Goal: Task Accomplishment & Management: Complete application form

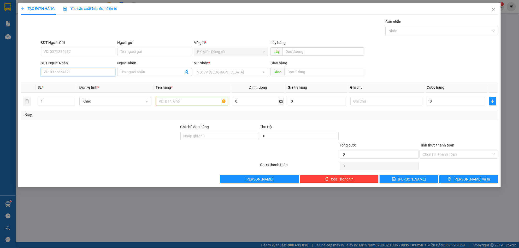
click at [73, 69] on input "SĐT Người Nhận" at bounding box center [78, 72] width 74 height 8
type input "0962096499"
click at [81, 84] on div "0962096499 - [PERSON_NAME]" at bounding box center [78, 83] width 68 height 6
type input "[PERSON_NAME]"
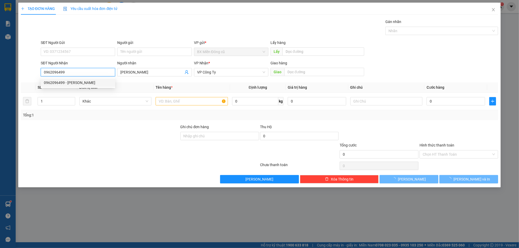
type input "60.000"
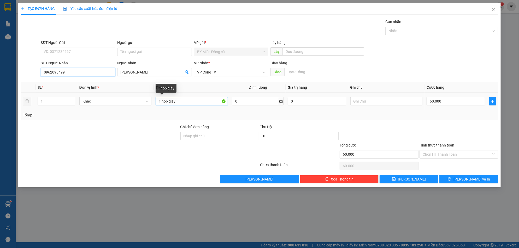
type input "0962096499"
click at [179, 104] on input "1 hôp giây" at bounding box center [192, 101] width 72 height 8
paste input "ụ"
paste input "ă"
paste input "ángw"
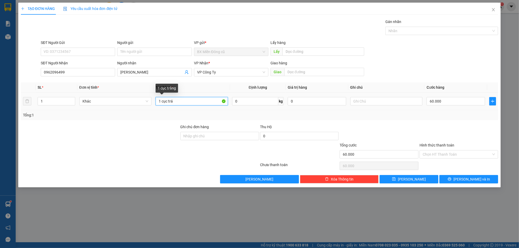
paste input "ángw"
paste input "ă"
paste input "ắng"
type input "1 cục trắng"
click at [455, 175] on button "[PERSON_NAME] và In" at bounding box center [469, 179] width 59 height 8
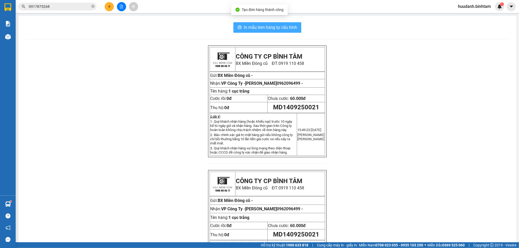
click at [280, 29] on span "In mẫu tem hàng tự cấu hình" at bounding box center [270, 27] width 53 height 7
click at [238, 25] on icon "printer" at bounding box center [240, 27] width 4 height 4
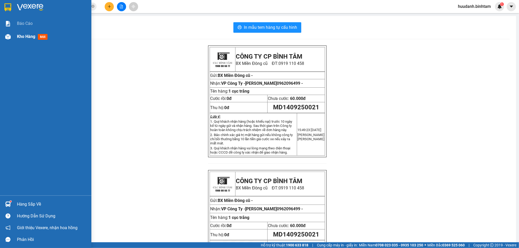
click at [27, 36] on span "Kho hàng" at bounding box center [26, 36] width 18 height 5
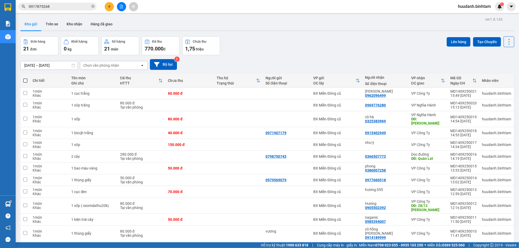
click at [23, 80] on span at bounding box center [25, 80] width 4 height 4
click at [25, 78] on input "checkbox" at bounding box center [25, 78] width 0 height 0
checkbox input "true"
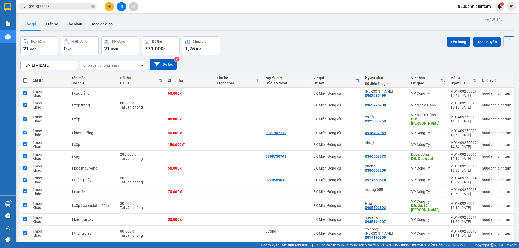
checkbox input "true"
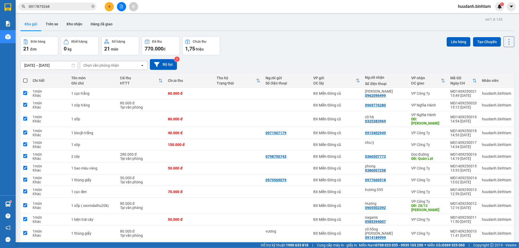
checkbox input "true"
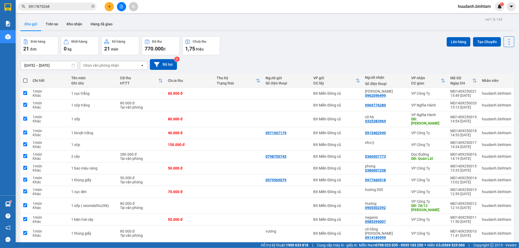
checkbox input "true"
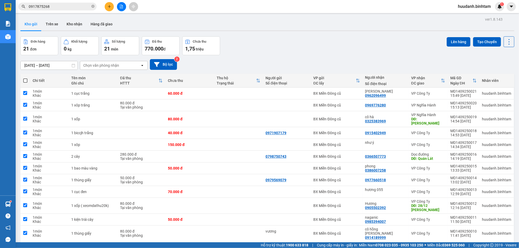
checkbox input "true"
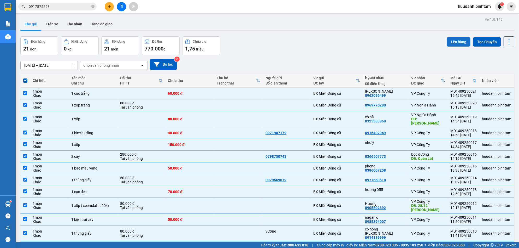
click at [455, 42] on button "Lên hàng" at bounding box center [459, 41] width 24 height 9
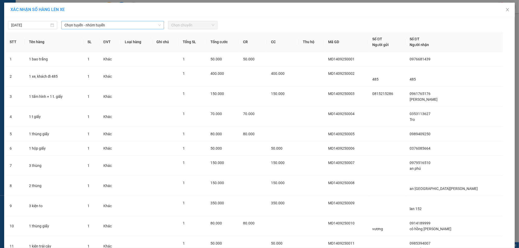
click at [128, 25] on span "Chọn tuyến - nhóm tuyến" at bounding box center [113, 25] width 96 height 8
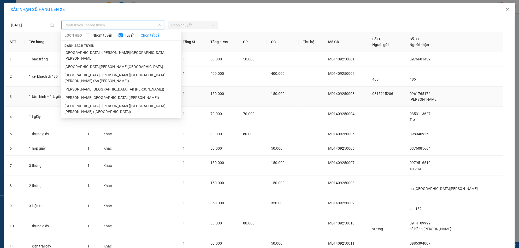
click at [99, 102] on li "[GEOGRAPHIC_DATA] - [PERSON_NAME][GEOGRAPHIC_DATA][PERSON_NAME] ([GEOGRAPHIC_DA…" at bounding box center [121, 109] width 120 height 14
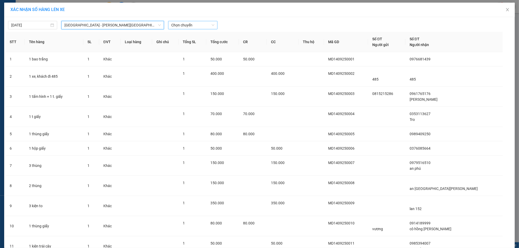
click at [190, 24] on span "Chọn chuyến" at bounding box center [192, 25] width 43 height 8
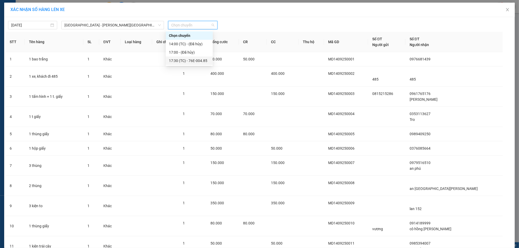
click at [192, 59] on div "17:30 (TC) - 76E-004.85" at bounding box center [189, 61] width 41 height 6
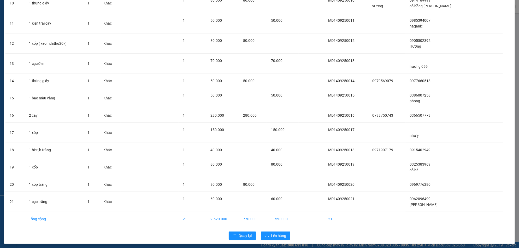
scroll to position [228, 0]
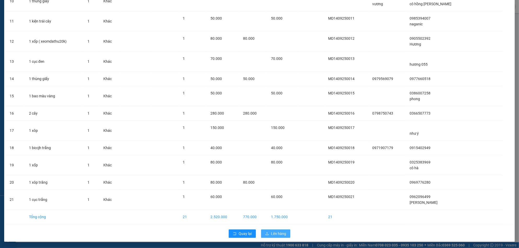
click at [275, 235] on span "Lên hàng" at bounding box center [278, 233] width 15 height 6
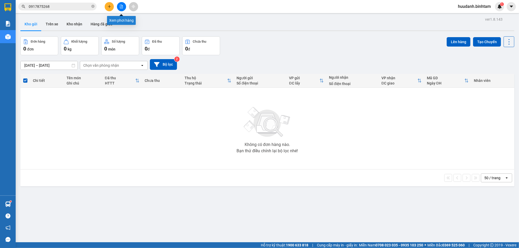
click at [123, 6] on icon "file-add" at bounding box center [122, 7] width 4 height 4
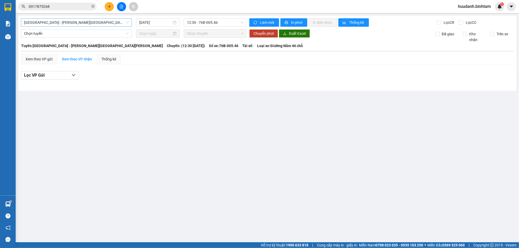
click at [93, 23] on span "[GEOGRAPHIC_DATA] - [PERSON_NAME][GEOGRAPHIC_DATA][PERSON_NAME]" at bounding box center [76, 23] width 105 height 8
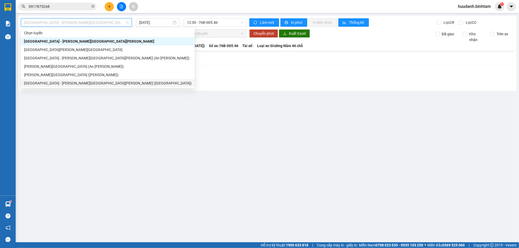
click at [67, 82] on div "[GEOGRAPHIC_DATA] - [PERSON_NAME][GEOGRAPHIC_DATA][PERSON_NAME] ([GEOGRAPHIC_DA…" at bounding box center [108, 83] width 168 height 6
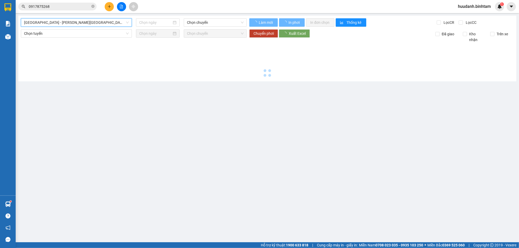
type input "[DATE]"
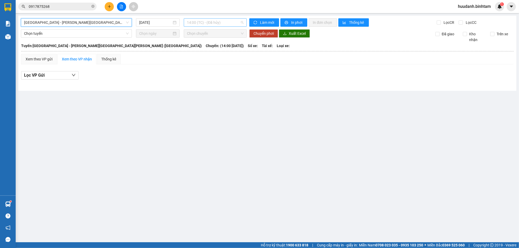
click at [221, 22] on span "14:00 (TC) - (Đã hủy)" at bounding box center [215, 23] width 57 height 8
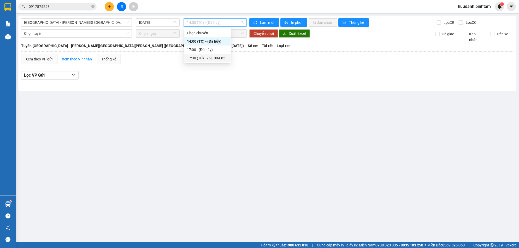
click at [224, 58] on div "17:30 (TC) - 76E-004.85" at bounding box center [207, 58] width 41 height 6
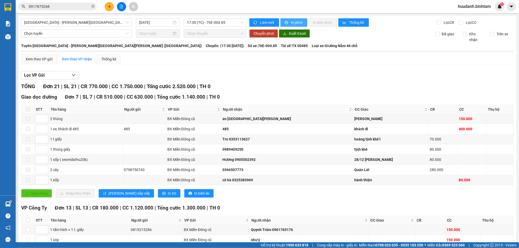
click at [292, 22] on span "In phơi" at bounding box center [297, 23] width 12 height 6
click at [109, 5] on icon "plus" at bounding box center [110, 7] width 4 height 4
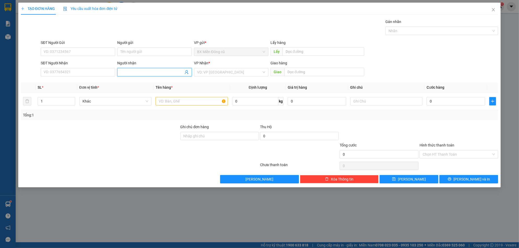
click at [137, 73] on input "Người nhận" at bounding box center [151, 72] width 63 height 6
type input "nga tra"
click at [143, 84] on div "nga trái cây - 0985640957" at bounding box center [154, 83] width 68 height 6
type input "0985640957"
click at [243, 77] on div "[PERSON_NAME] * VD: VP [GEOGRAPHIC_DATA]" at bounding box center [231, 69] width 74 height 18
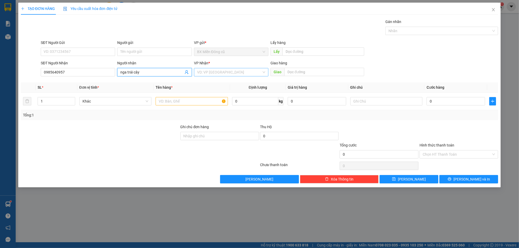
type input "nga trái cây"
click at [235, 74] on input "search" at bounding box center [229, 72] width 65 height 8
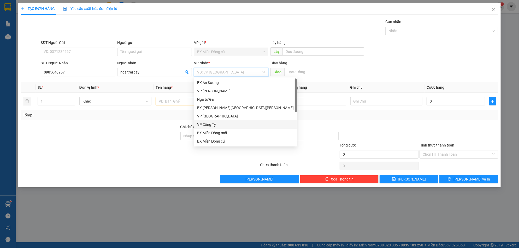
click at [212, 123] on div "VP Công Ty" at bounding box center [245, 124] width 97 height 6
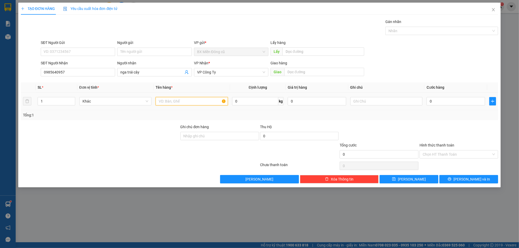
click at [179, 102] on input "text" at bounding box center [192, 101] width 72 height 8
paste input "ê"
paste input "ệ"
type input "1 kiện"
click at [437, 103] on input "0" at bounding box center [456, 101] width 59 height 8
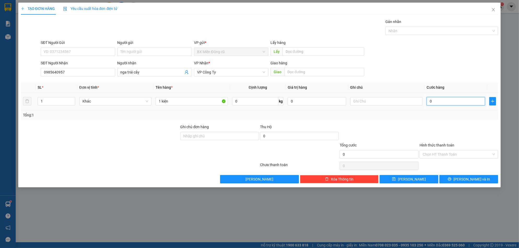
type input "5"
type input "50"
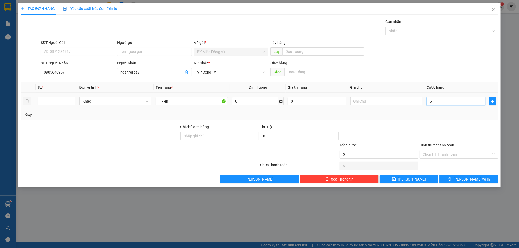
type input "50"
type input "500"
type input "5.000"
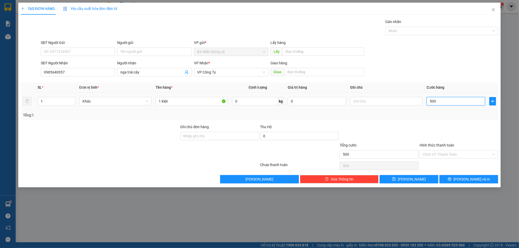
type input "5.000"
type input "50.000"
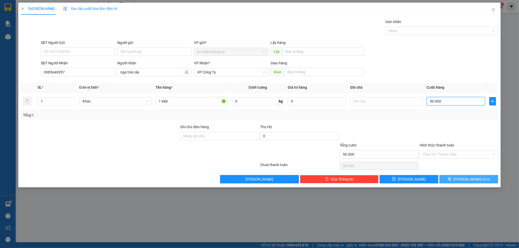
type input "50.000"
click at [475, 179] on span "[PERSON_NAME] và In" at bounding box center [472, 179] width 37 height 6
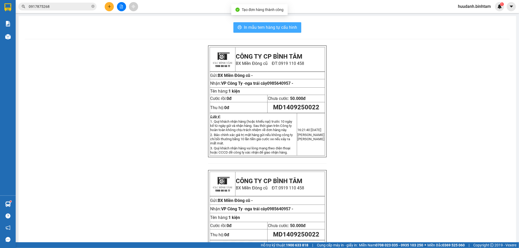
click at [281, 27] on span "In mẫu tem hàng tự cấu hình" at bounding box center [270, 27] width 53 height 7
click at [110, 6] on icon "plus" at bounding box center [110, 7] width 4 height 4
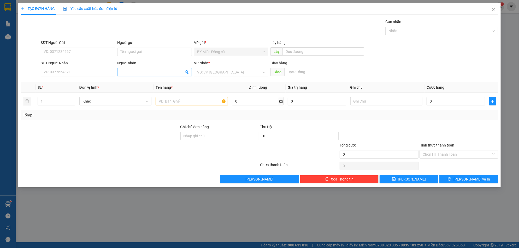
click at [130, 73] on input "Người nhận" at bounding box center [151, 72] width 63 height 6
type input "0"
click at [88, 72] on input "SĐT Người Nhận" at bounding box center [78, 72] width 74 height 8
type input "0961073707"
click at [214, 72] on input "search" at bounding box center [229, 72] width 65 height 8
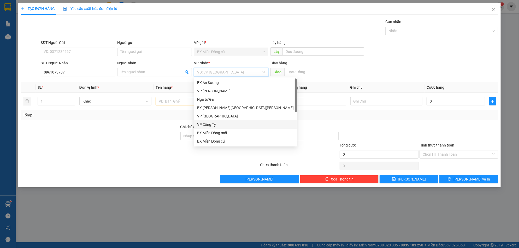
click at [221, 123] on div "VP Công Ty" at bounding box center [245, 124] width 97 height 6
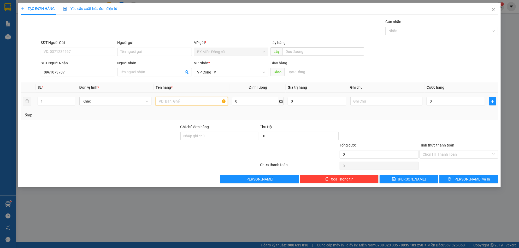
click at [179, 99] on input "text" at bounding box center [192, 101] width 72 height 8
paste input "ụ"
paste input "đ"
type input "1 cục đen"
click at [436, 100] on input "0" at bounding box center [456, 101] width 59 height 8
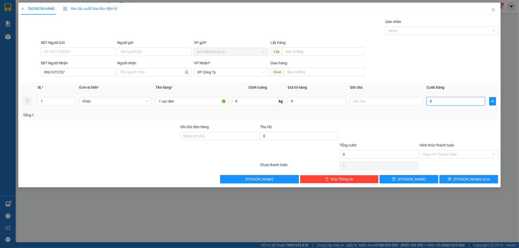
type input "1"
type input "12"
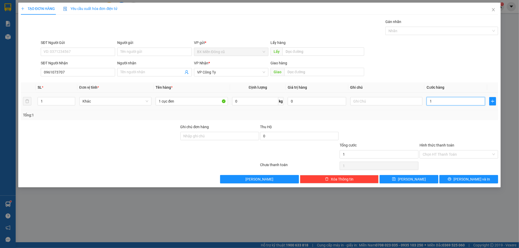
type input "12"
type input "120"
type input "1.200"
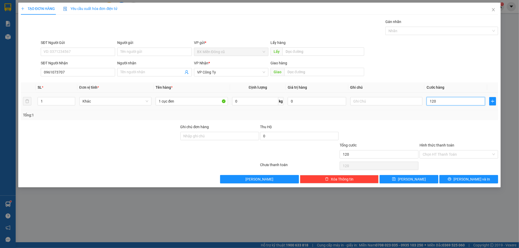
type input "1.200"
type input "12.000"
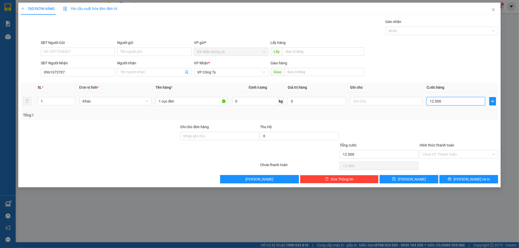
type input "120.000"
click at [466, 178] on button "[PERSON_NAME] và In" at bounding box center [469, 179] width 59 height 8
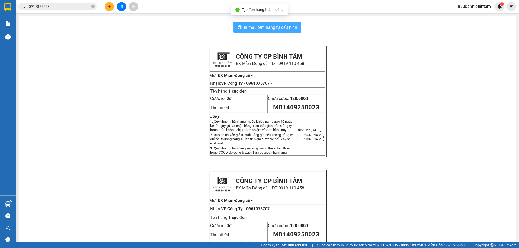
click at [275, 27] on span "In mẫu tem hàng tự cấu hình" at bounding box center [270, 27] width 53 height 7
click at [122, 5] on icon "file-add" at bounding box center [122, 7] width 4 height 4
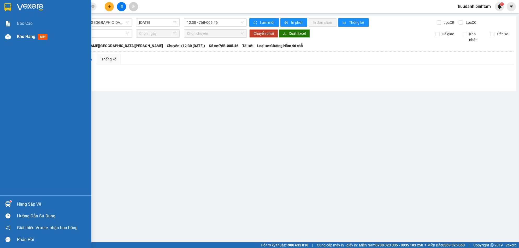
click at [20, 36] on span "Kho hàng" at bounding box center [26, 36] width 18 height 5
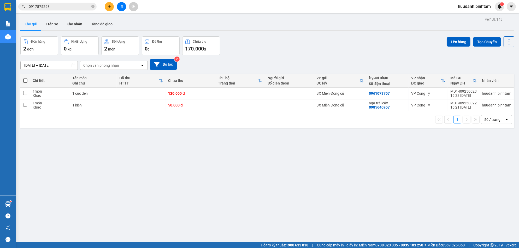
click at [24, 80] on span at bounding box center [25, 80] width 4 height 4
click at [25, 78] on input "checkbox" at bounding box center [25, 78] width 0 height 0
checkbox input "true"
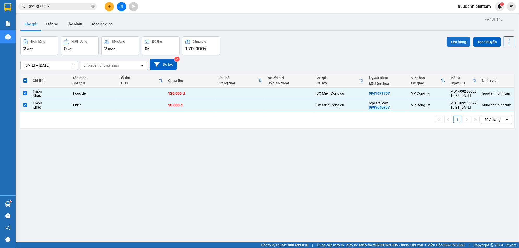
click at [452, 42] on button "Lên hàng" at bounding box center [459, 41] width 24 height 9
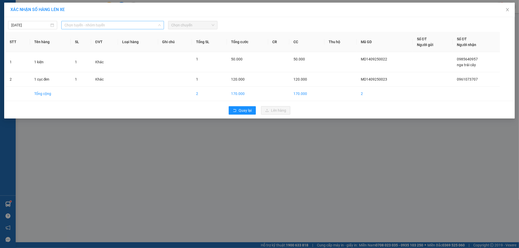
click at [91, 24] on span "Chọn tuyến - nhóm tuyến" at bounding box center [113, 25] width 96 height 8
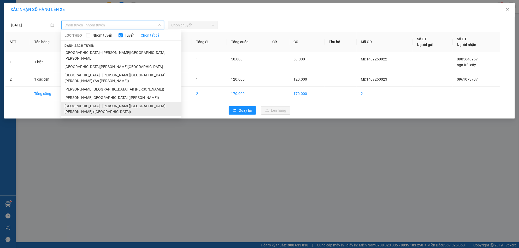
click at [91, 102] on li "[GEOGRAPHIC_DATA] - [PERSON_NAME][GEOGRAPHIC_DATA][PERSON_NAME] ([GEOGRAPHIC_DA…" at bounding box center [121, 109] width 120 height 14
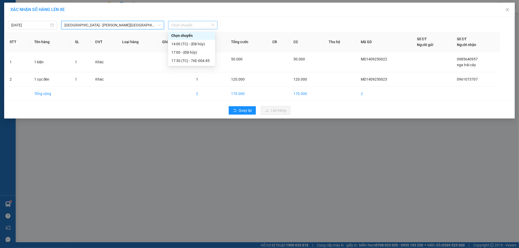
click at [198, 24] on span "Chọn chuyến" at bounding box center [192, 25] width 43 height 8
click at [187, 61] on div "17:30 (TC) - 76E-004.85" at bounding box center [191, 61] width 41 height 6
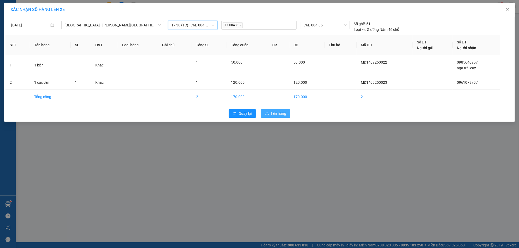
click at [283, 114] on span "Lên hàng" at bounding box center [278, 114] width 15 height 6
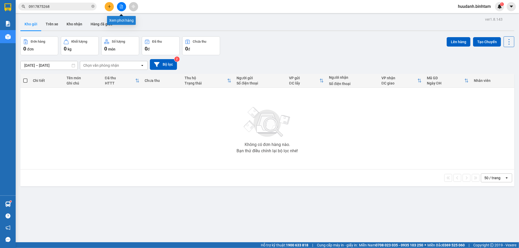
click at [121, 5] on icon "file-add" at bounding box center [122, 7] width 4 height 4
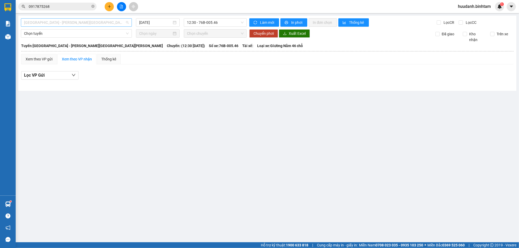
click at [82, 25] on span "[GEOGRAPHIC_DATA] - [PERSON_NAME][GEOGRAPHIC_DATA][PERSON_NAME]" at bounding box center [76, 23] width 105 height 8
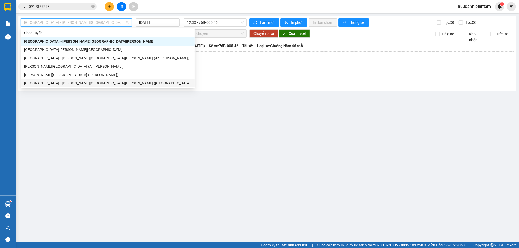
click at [77, 84] on div "[GEOGRAPHIC_DATA] - [PERSON_NAME][GEOGRAPHIC_DATA][PERSON_NAME] ([GEOGRAPHIC_DA…" at bounding box center [108, 83] width 168 height 6
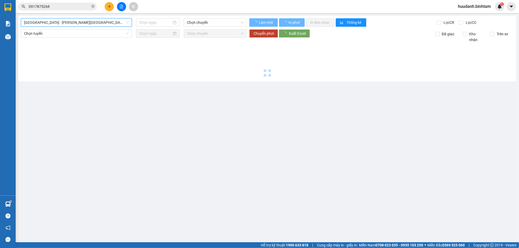
type input "[DATE]"
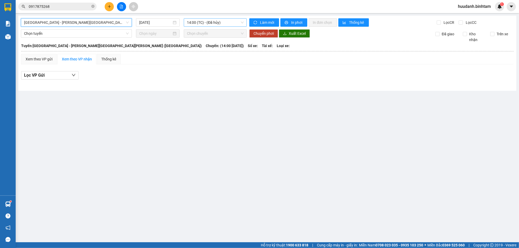
click at [210, 24] on span "14:00 (TC) - (Đã hủy)" at bounding box center [215, 23] width 57 height 8
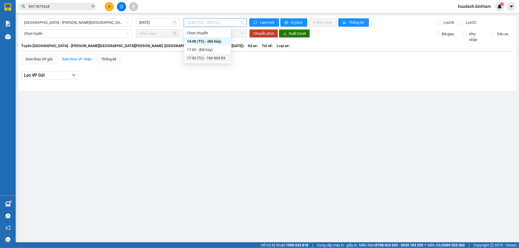
click at [218, 58] on div "17:30 (TC) - 76E-004.85" at bounding box center [207, 58] width 41 height 6
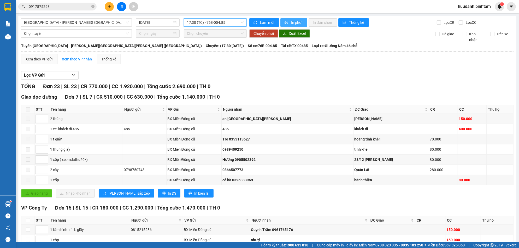
click at [300, 21] on span "In phơi" at bounding box center [297, 23] width 12 height 6
click at [291, 22] on span "In phơi" at bounding box center [297, 23] width 12 height 6
